Goal: Use online tool/utility: Utilize a website feature to perform a specific function

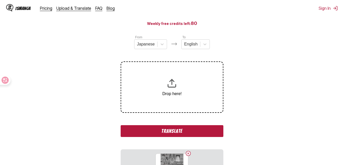
scroll to position [26, 0]
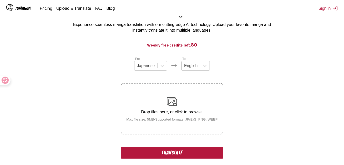
click at [194, 157] on button "Translate" at bounding box center [172, 152] width 103 height 12
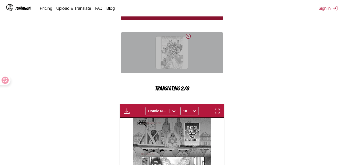
scroll to position [165, 0]
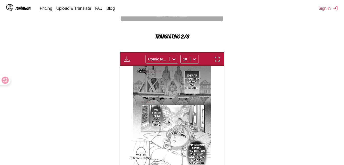
click at [218, 57] on img "button" at bounding box center [217, 59] width 6 height 6
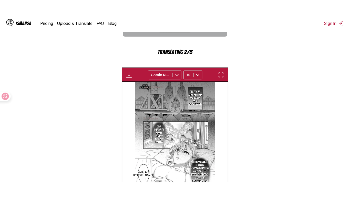
scroll to position [107, 0]
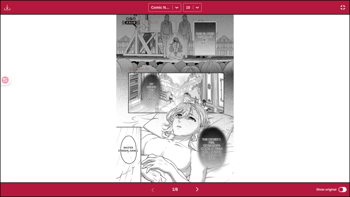
click at [200, 164] on img "button" at bounding box center [197, 189] width 6 height 6
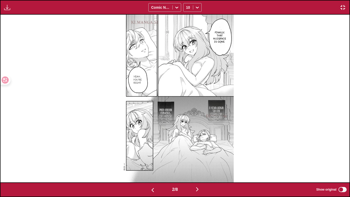
click at [197, 164] on img "button" at bounding box center [197, 189] width 6 height 6
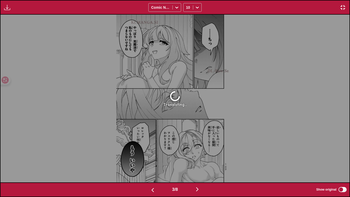
click at [150, 164] on img "button" at bounding box center [153, 190] width 6 height 6
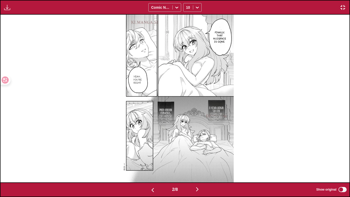
click at [195, 164] on button "button" at bounding box center [197, 189] width 31 height 7
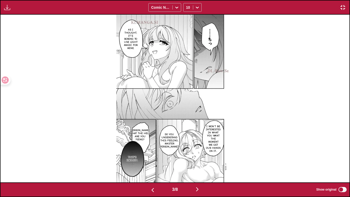
click at [154, 164] on button "button" at bounding box center [152, 189] width 31 height 7
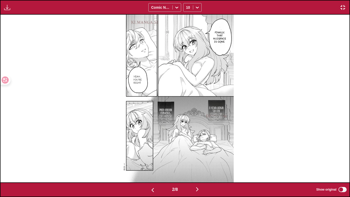
click at [199, 164] on img "button" at bounding box center [197, 189] width 6 height 6
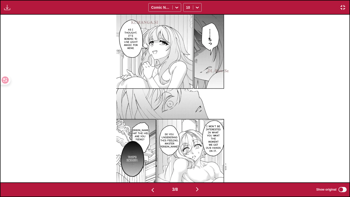
click at [199, 164] on img "button" at bounding box center [197, 189] width 6 height 6
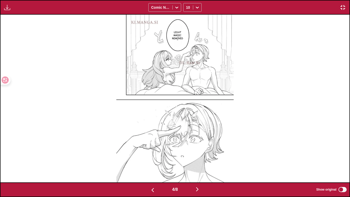
click at [199, 164] on img "button" at bounding box center [197, 189] width 6 height 6
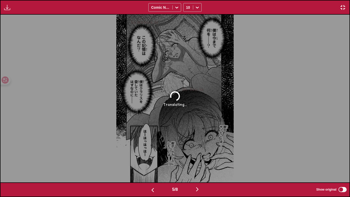
click at [141, 164] on button "button" at bounding box center [152, 189] width 31 height 7
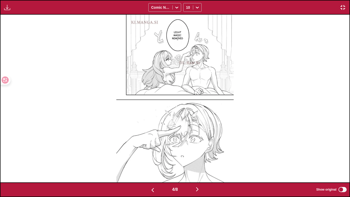
click at [201, 164] on img "button" at bounding box center [197, 189] width 6 height 6
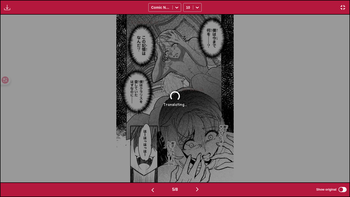
click at [153, 164] on img "button" at bounding box center [153, 190] width 6 height 6
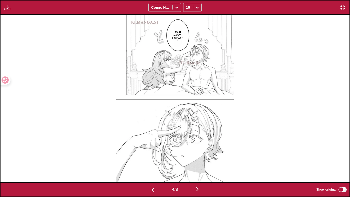
click at [194, 164] on button "button" at bounding box center [197, 189] width 31 height 7
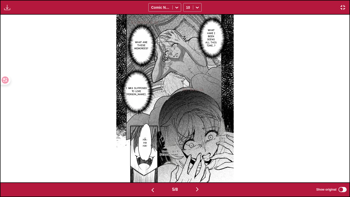
click at [194, 164] on button "button" at bounding box center [197, 189] width 31 height 7
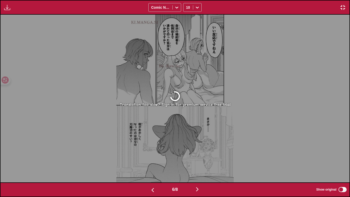
click at [159, 164] on button "button" at bounding box center [152, 189] width 31 height 7
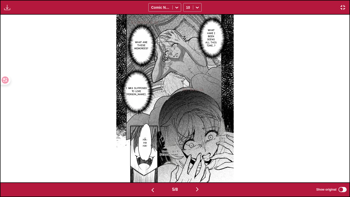
click at [201, 164] on img "button" at bounding box center [197, 189] width 6 height 6
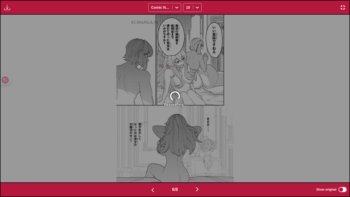
click at [150, 164] on button "button" at bounding box center [152, 189] width 31 height 7
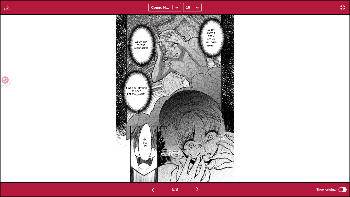
click at [150, 164] on button "button" at bounding box center [152, 189] width 31 height 7
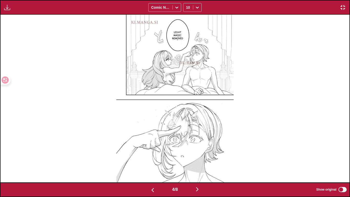
click at [201, 164] on img "button" at bounding box center [197, 189] width 6 height 6
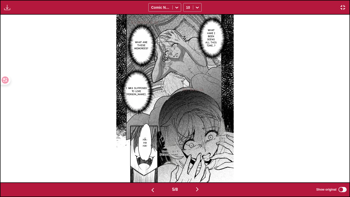
click at [201, 164] on img "button" at bounding box center [197, 189] width 6 height 6
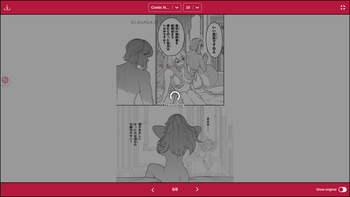
click at [342, 12] on div "Available for premium users only Comic Neue 10" at bounding box center [175, 7] width 350 height 15
click at [343, 5] on img "button" at bounding box center [343, 7] width 6 height 6
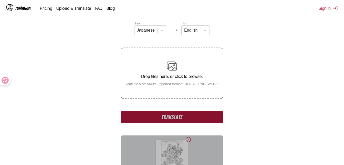
scroll to position [50, 0]
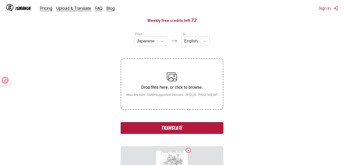
drag, startPoint x: 180, startPoint y: 131, endPoint x: 246, endPoint y: 120, distance: 67.3
click at [180, 131] on button "Translate" at bounding box center [172, 128] width 103 height 12
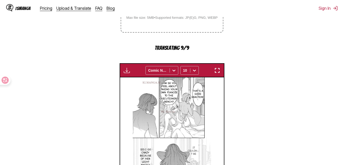
click at [214, 73] on button "button" at bounding box center [217, 70] width 9 height 7
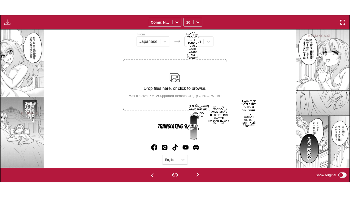
scroll to position [0, 1747]
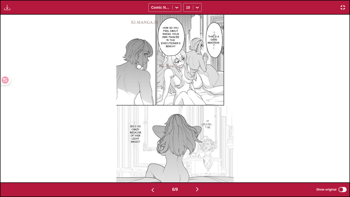
click at [201, 164] on img "button" at bounding box center [197, 189] width 6 height 6
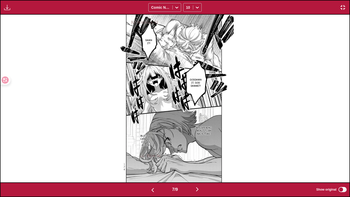
click at [195, 164] on button "button" at bounding box center [197, 189] width 31 height 7
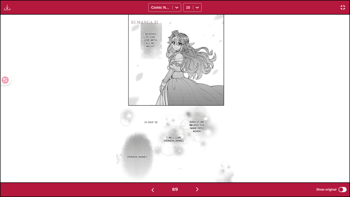
click at [171, 46] on img at bounding box center [174, 98] width 117 height 167
click at [152, 164] on img "button" at bounding box center [153, 190] width 6 height 6
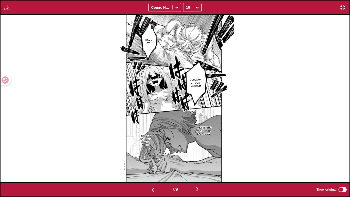
click at [152, 164] on img "button" at bounding box center [153, 190] width 6 height 6
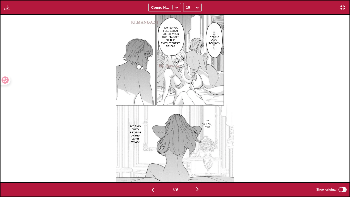
click at [152, 164] on img "button" at bounding box center [153, 190] width 6 height 6
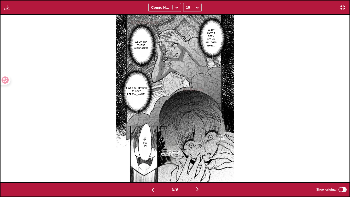
click at [199, 164] on img "button" at bounding box center [197, 189] width 6 height 6
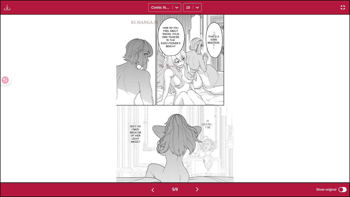
click at [199, 164] on img "button" at bounding box center [197, 189] width 6 height 6
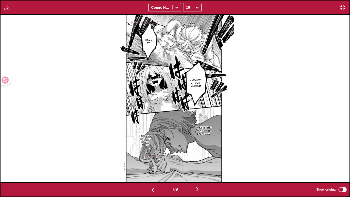
click at [199, 164] on img "button" at bounding box center [197, 189] width 6 height 6
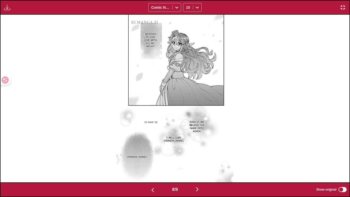
click at [199, 164] on img "button" at bounding box center [197, 189] width 6 height 6
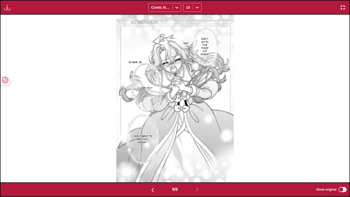
click at [344, 8] on img "button" at bounding box center [343, 7] width 6 height 6
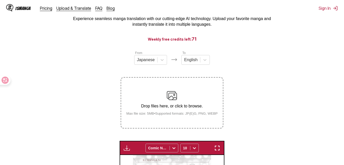
scroll to position [0, 0]
